Goal: Transaction & Acquisition: Purchase product/service

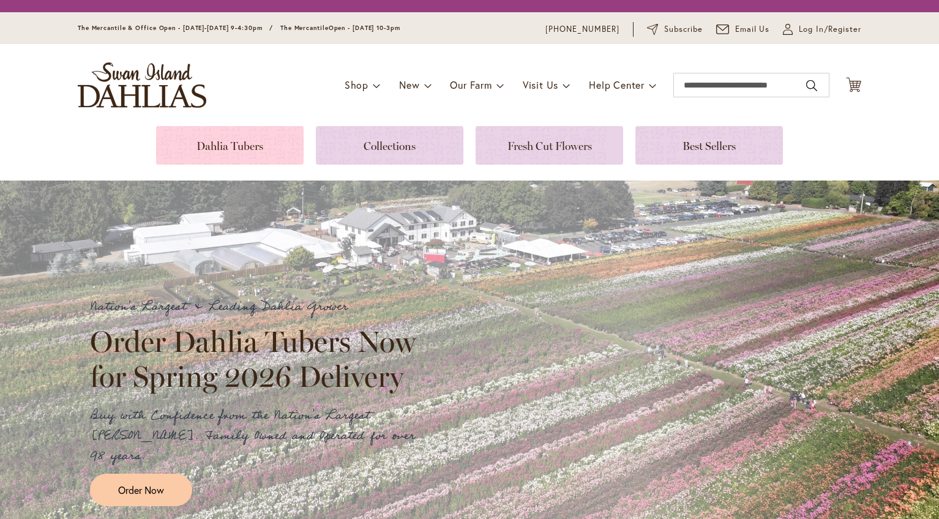
click at [218, 146] on link at bounding box center [229, 145] width 147 height 39
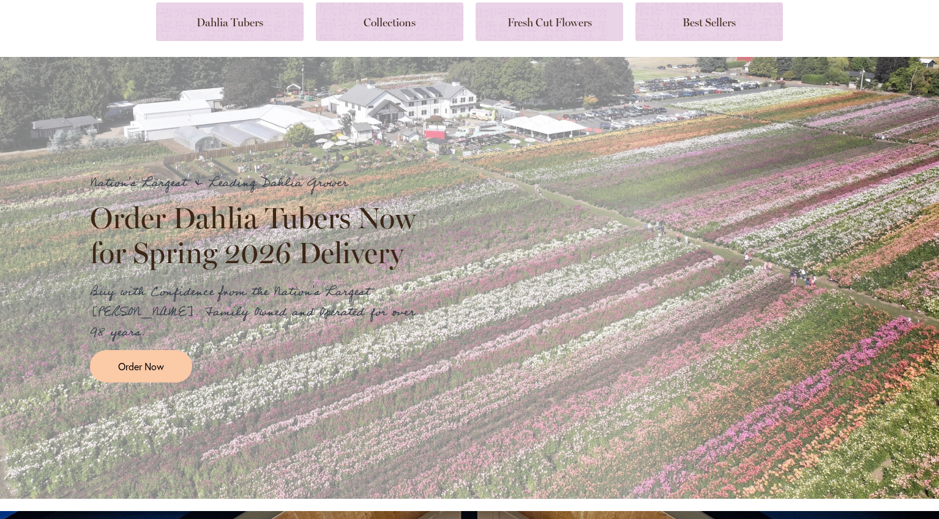
scroll to position [306, 0]
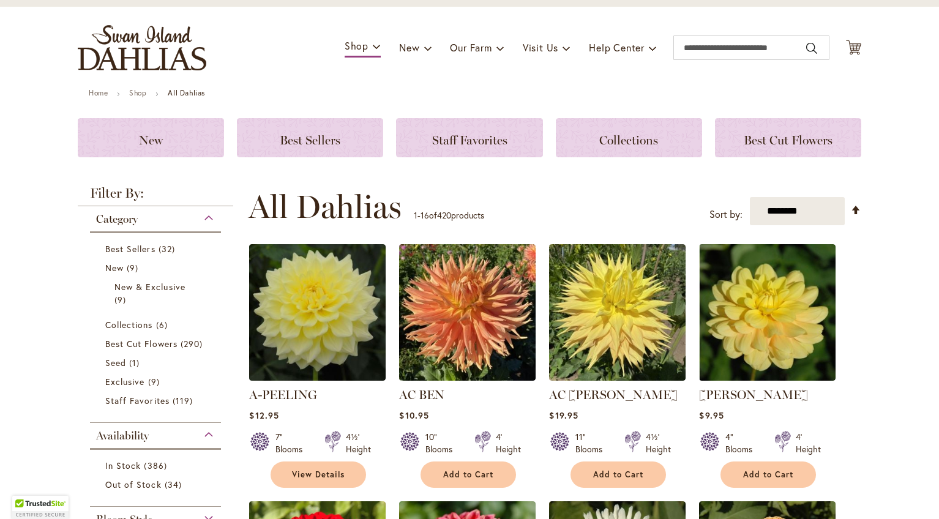
scroll to position [84, 0]
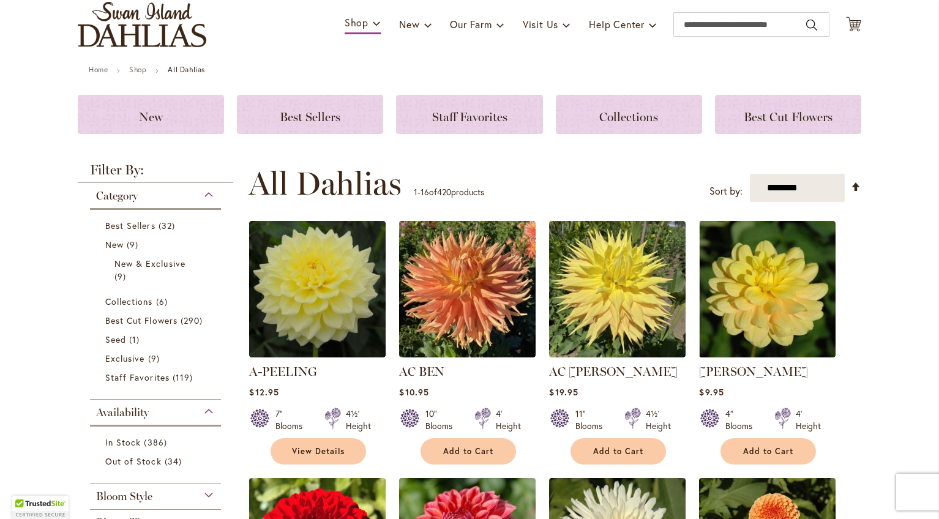
click at [122, 193] on span "Category" at bounding box center [117, 195] width 42 height 13
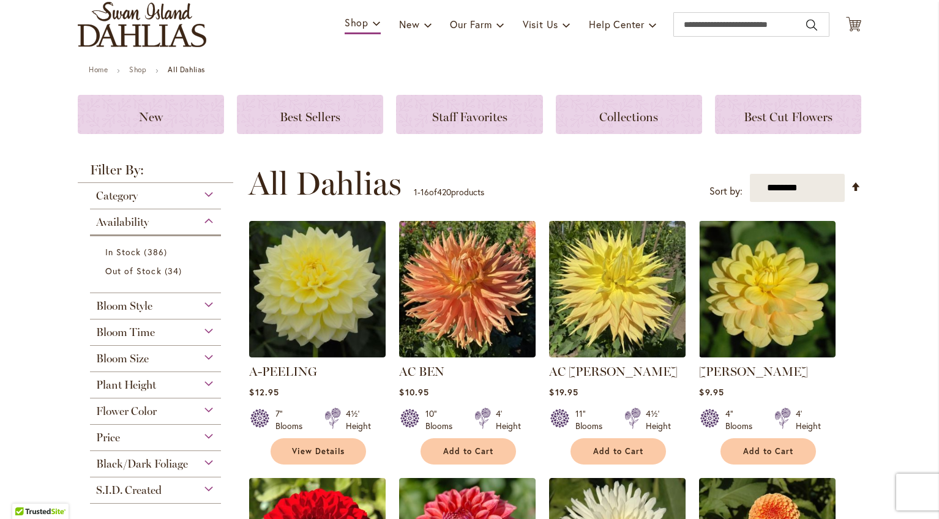
click at [124, 302] on span "Bloom Style" at bounding box center [124, 305] width 56 height 13
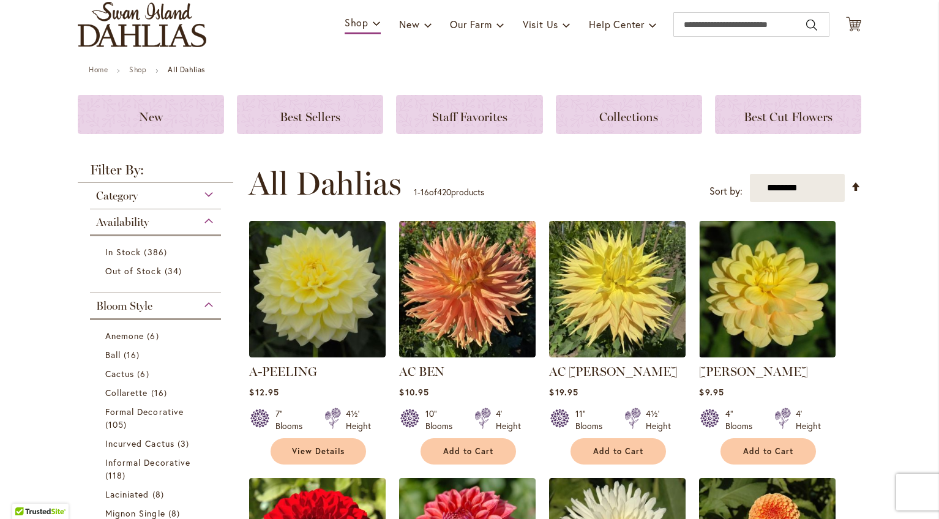
scroll to position [377, 0]
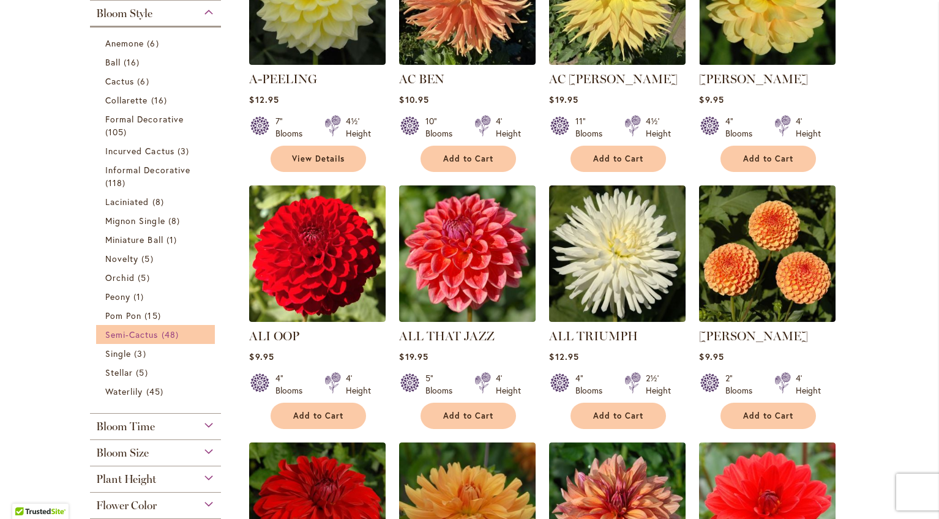
click at [147, 336] on span "Semi-Cactus" at bounding box center [131, 335] width 53 height 12
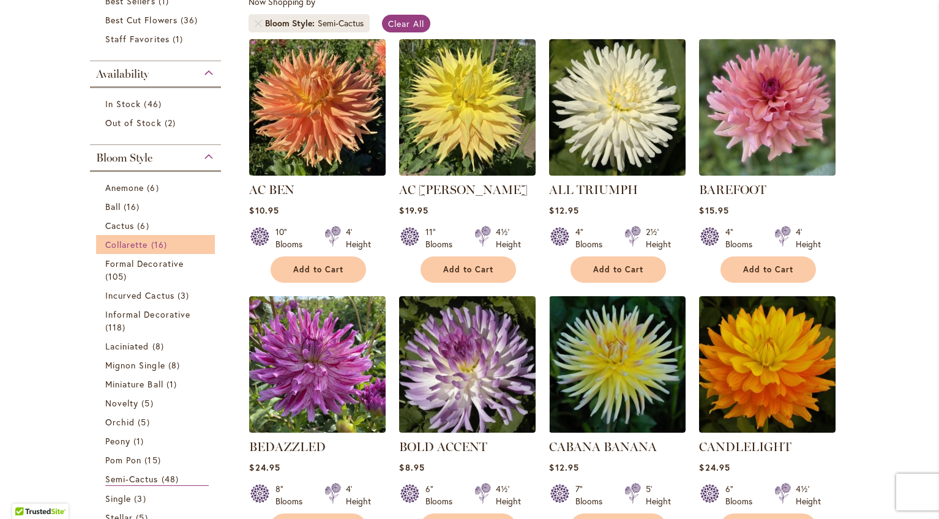
scroll to position [245, 0]
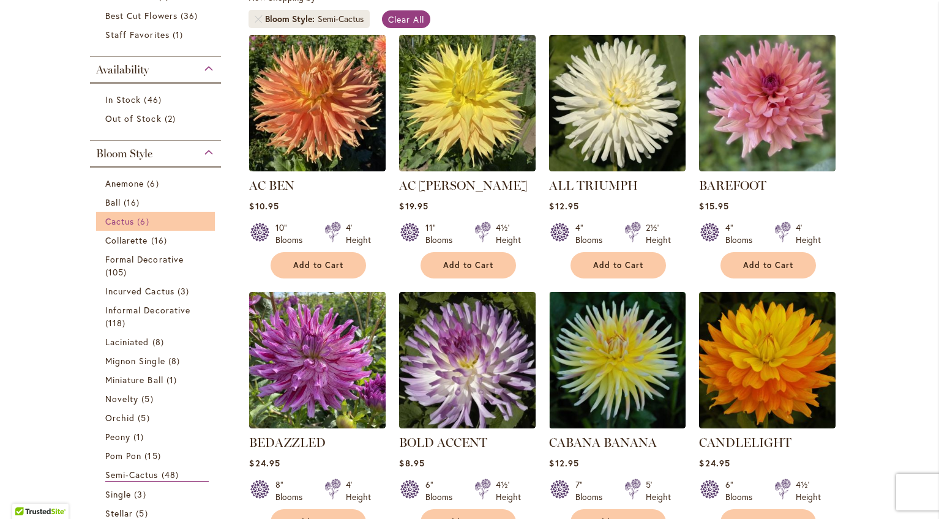
click at [125, 218] on span "Cactus" at bounding box center [119, 221] width 29 height 12
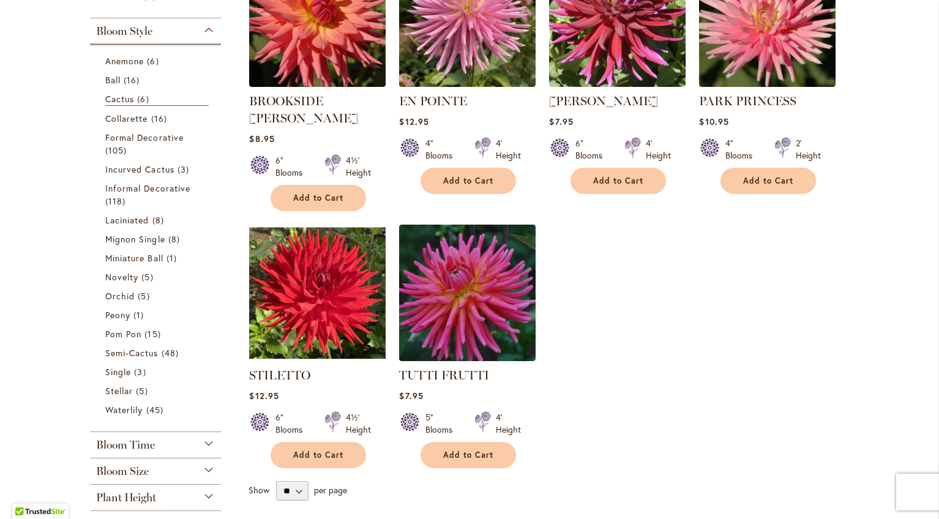
scroll to position [367, 0]
